Goal: Information Seeking & Learning: Learn about a topic

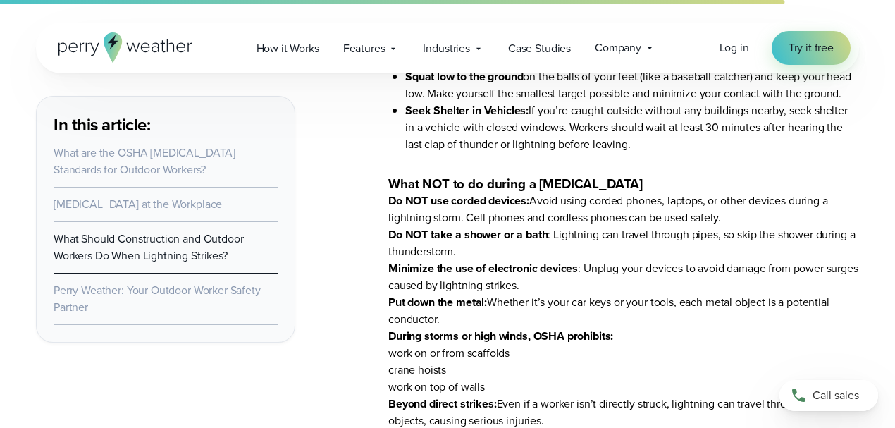
scroll to position [6484, 0]
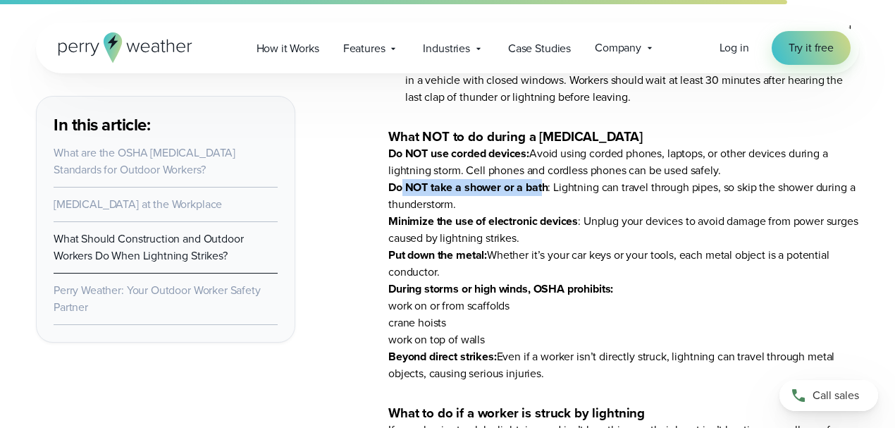
drag, startPoint x: 402, startPoint y: 203, endPoint x: 543, endPoint y: 201, distance: 141.7
click at [543, 195] on strong "Do NOT take a shower or a bath" at bounding box center [467, 187] width 159 height 16
click at [467, 213] on li "Do NOT take a shower or a bath : Lightning can travel through pipes, so skip th…" at bounding box center [623, 196] width 471 height 34
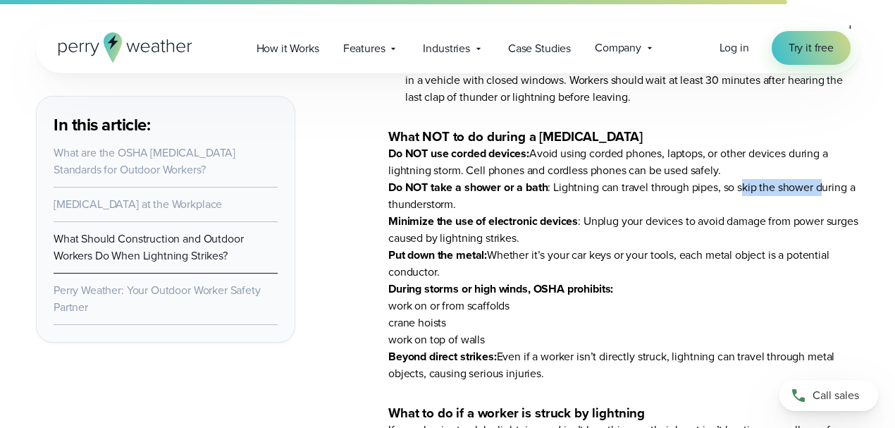
drag, startPoint x: 743, startPoint y: 203, endPoint x: 825, endPoint y: 200, distance: 81.8
click at [825, 200] on li "Do NOT take a shower or a bath : Lightning can travel through pipes, so skip th…" at bounding box center [623, 196] width 471 height 34
click at [598, 206] on li "Do NOT take a shower or a bath : Lightning can travel through pipes, so skip th…" at bounding box center [623, 196] width 471 height 34
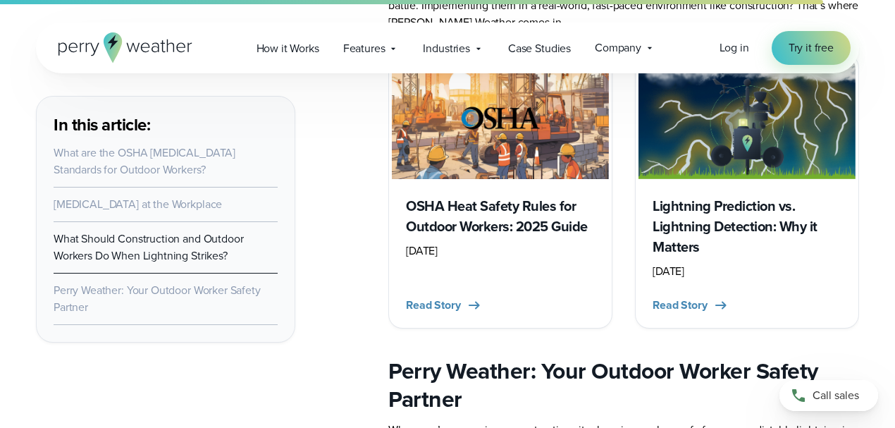
scroll to position [7095, 0]
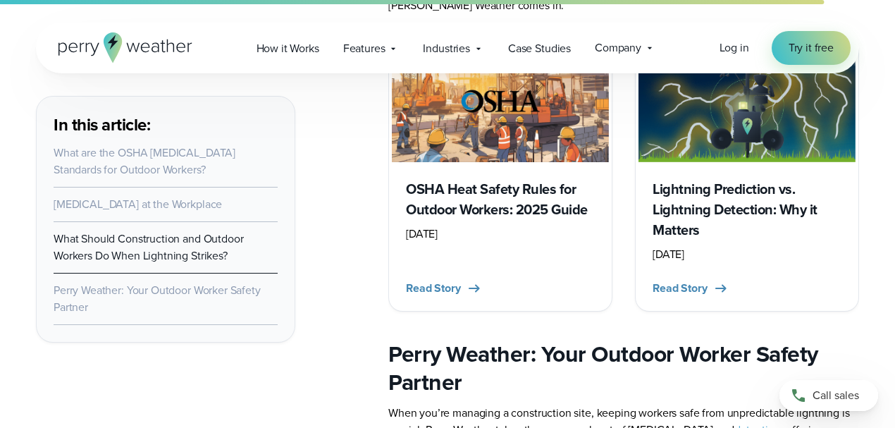
click at [702, 235] on h3 "Lightning Prediction vs. Lightning Detection: Why it Matters" at bounding box center [747, 209] width 189 height 61
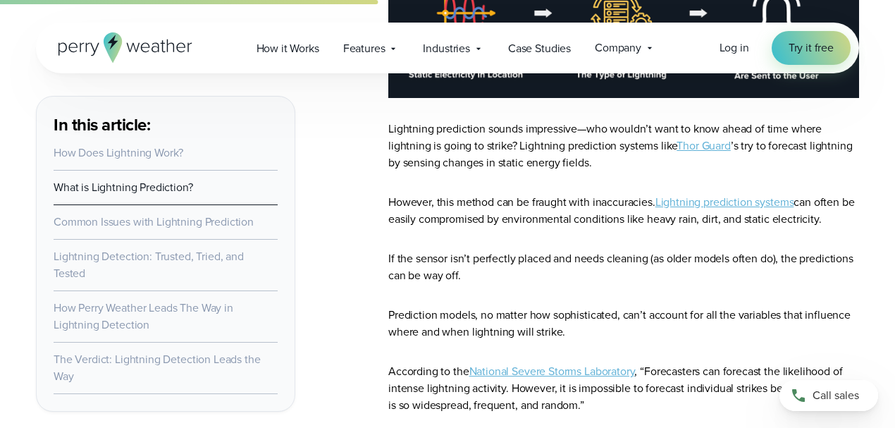
scroll to position [1692, 0]
